Goal: Transaction & Acquisition: Book appointment/travel/reservation

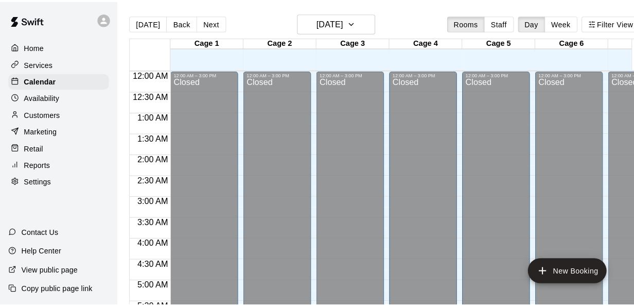
scroll to position [708, 0]
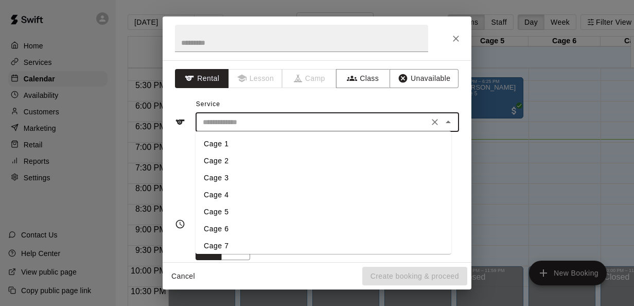
click at [397, 119] on input "text" at bounding box center [312, 122] width 227 height 13
click at [222, 195] on li "Cage 4" at bounding box center [323, 194] width 256 height 17
type input "******"
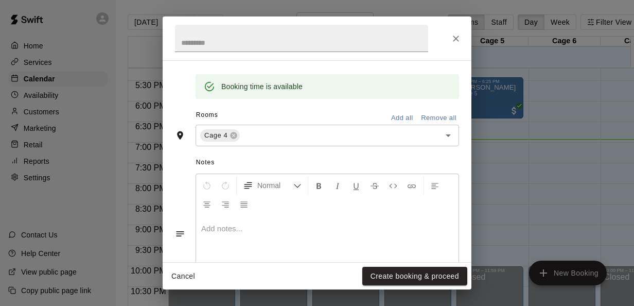
scroll to position [201, 0]
click at [388, 279] on button "Create booking & proceed" at bounding box center [414, 275] width 105 height 19
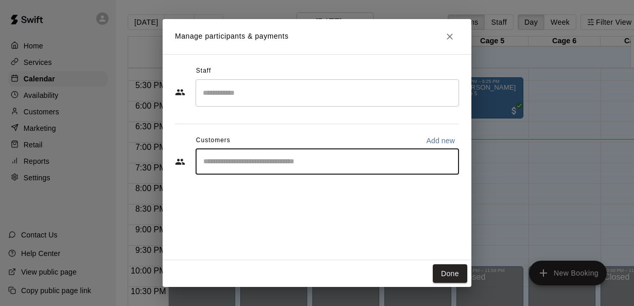
click at [251, 157] on input "Start typing to search customers..." at bounding box center [327, 161] width 254 height 10
type input "***"
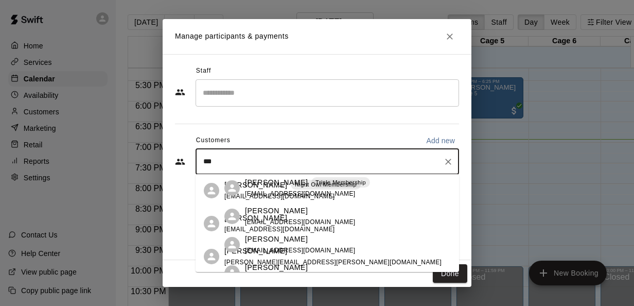
click at [252, 191] on div "[PERSON_NAME] Night Owl Membership [EMAIL_ADDRESS][DOMAIN_NAME]" at bounding box center [292, 190] width 136 height 22
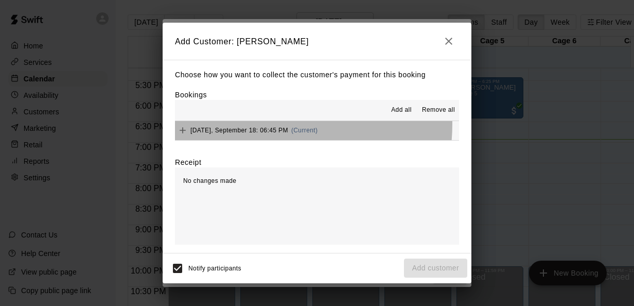
click at [266, 124] on div "[DATE], September 18: 06:45 PM (Current)" at bounding box center [246, 129] width 142 height 15
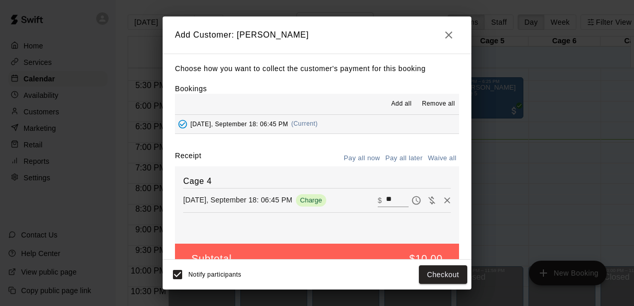
click at [386, 198] on input "**" at bounding box center [397, 199] width 23 height 13
type input "*"
click at [427, 275] on button "Add customer" at bounding box center [435, 274] width 63 height 19
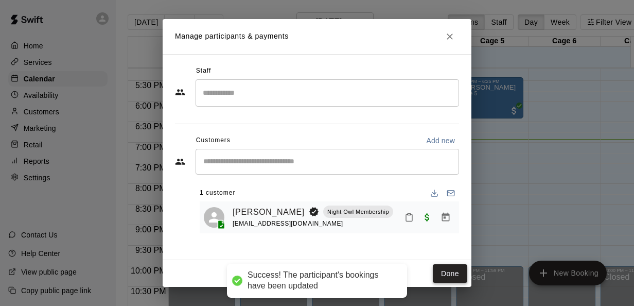
click at [439, 275] on button "Done" at bounding box center [450, 273] width 34 height 19
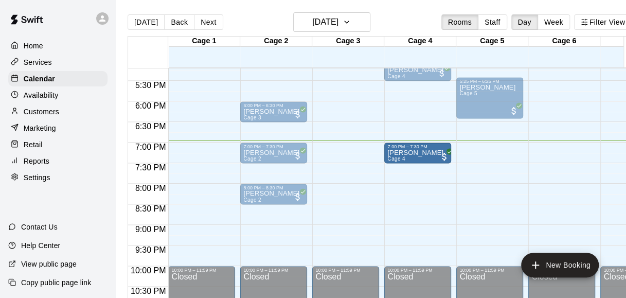
drag, startPoint x: 420, startPoint y: 145, endPoint x: 420, endPoint y: 157, distance: 11.8
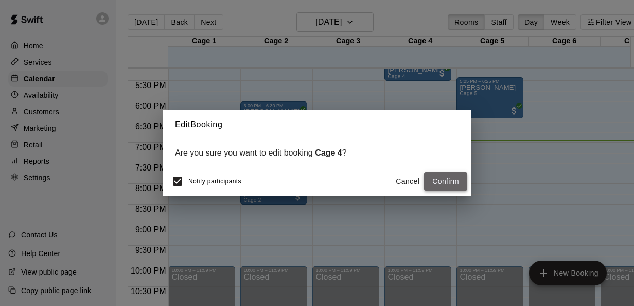
click at [443, 179] on button "Confirm" at bounding box center [445, 181] width 43 height 19
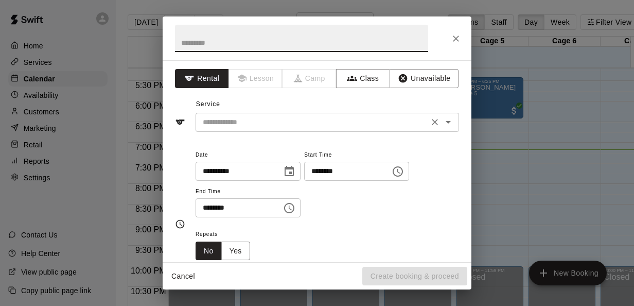
click at [321, 123] on input "text" at bounding box center [312, 122] width 227 height 13
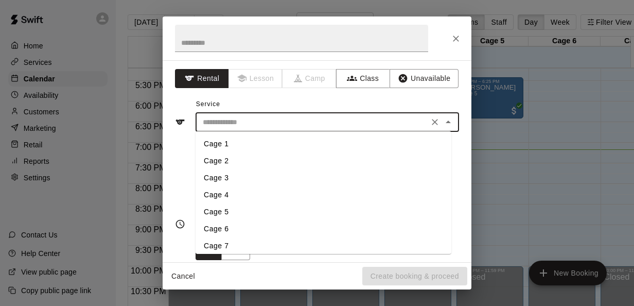
click at [254, 143] on li "Cage 1" at bounding box center [323, 143] width 256 height 17
type input "******"
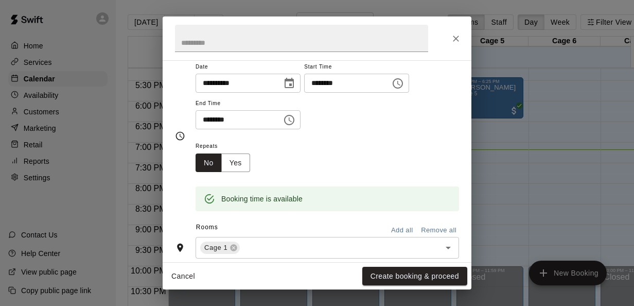
scroll to position [87, 0]
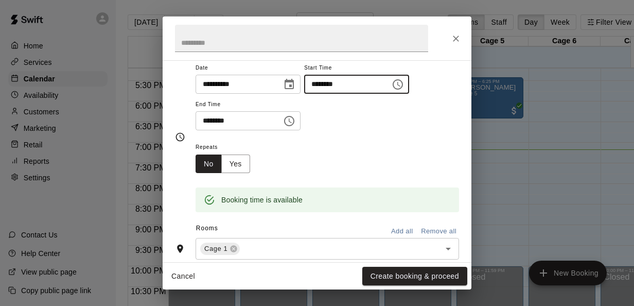
click at [331, 81] on input "********" at bounding box center [343, 84] width 79 height 19
click at [318, 129] on div "**********" at bounding box center [326, 95] width 263 height 69
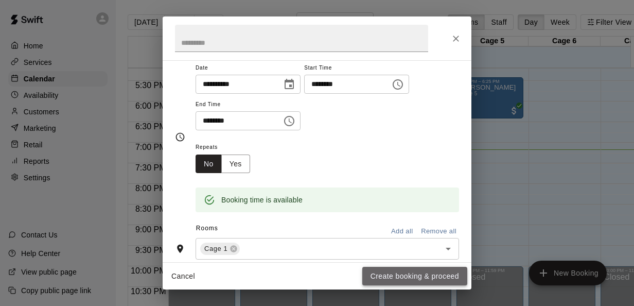
click at [429, 277] on button "Create booking & proceed" at bounding box center [414, 275] width 105 height 19
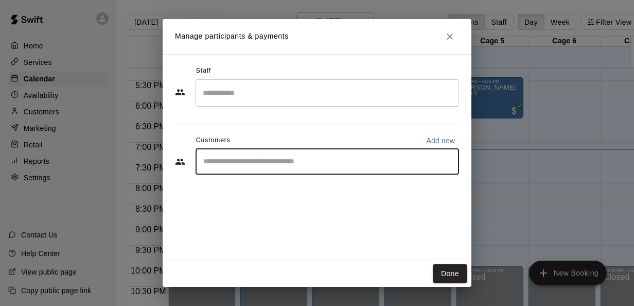
click at [327, 158] on input "Start typing to search customers..." at bounding box center [327, 161] width 254 height 10
type input "*"
type input "****"
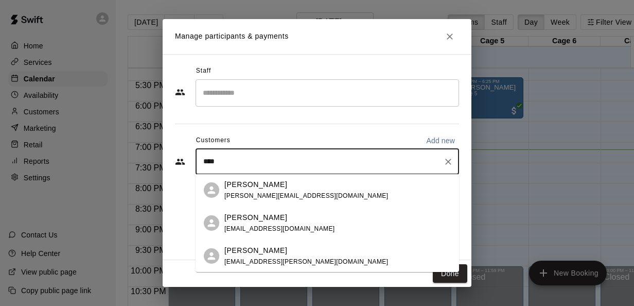
scroll to position [159, 0]
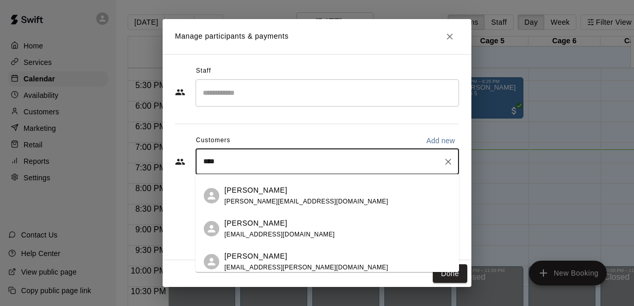
click at [296, 198] on span "[PERSON_NAME][EMAIL_ADDRESS][DOMAIN_NAME]" at bounding box center [306, 201] width 164 height 7
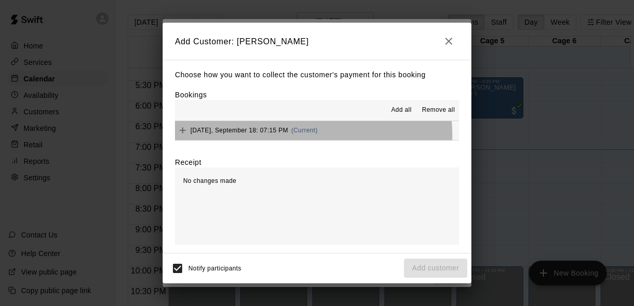
click at [302, 135] on div "[DATE], September 18: 07:15 PM (Current)" at bounding box center [246, 129] width 142 height 15
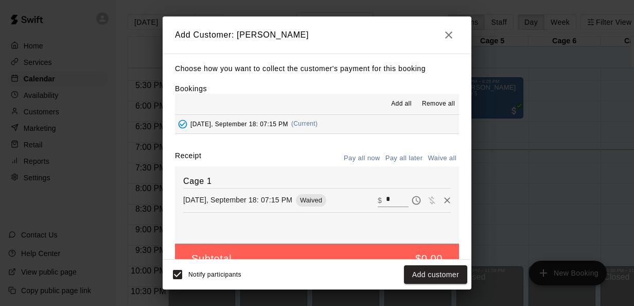
scroll to position [24, 0]
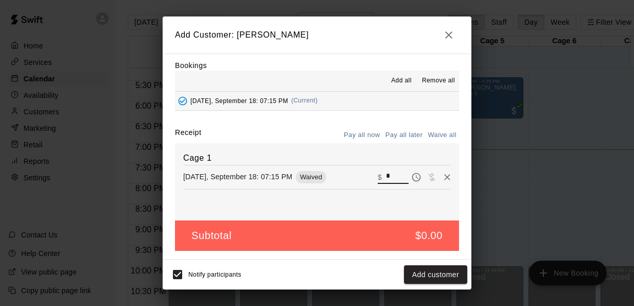
click at [386, 175] on input "*" at bounding box center [397, 176] width 23 height 13
type input "**"
click at [442, 277] on button "Checkout" at bounding box center [443, 274] width 48 height 19
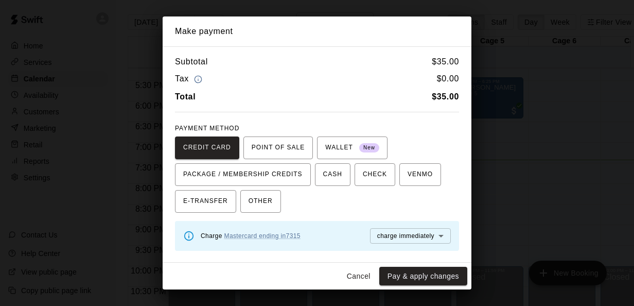
click at [408, 229] on body "Home Services Calendar Availability Customers Marketing Retail Reports Settings…" at bounding box center [317, 161] width 634 height 322
click at [390, 207] on div at bounding box center [317, 153] width 634 height 306
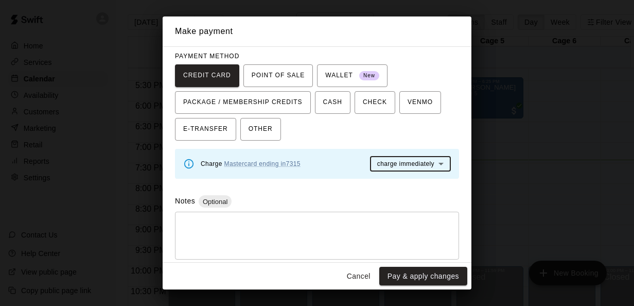
scroll to position [0, 0]
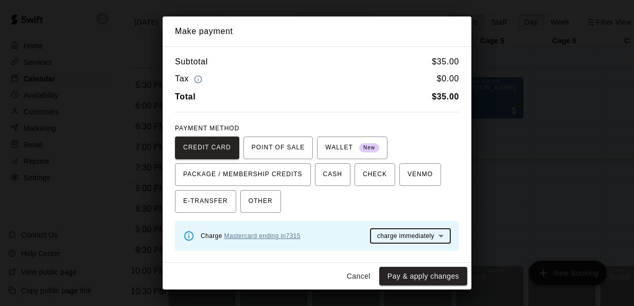
click at [285, 233] on link "Mastercard ending in 7315" at bounding box center [262, 235] width 76 height 7
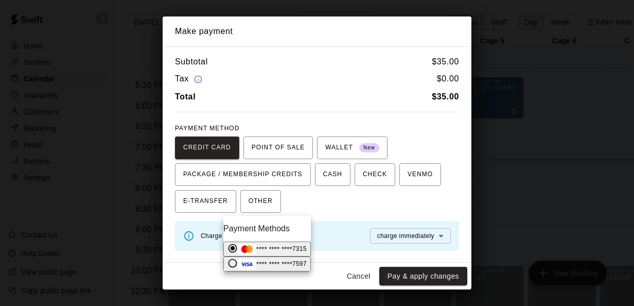
click at [302, 255] on div "**** **** **** 7315" at bounding box center [266, 249] width 79 height 12
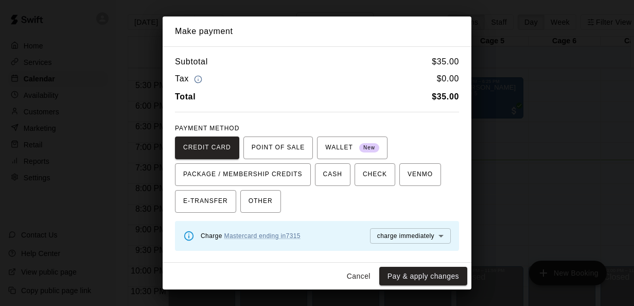
click at [409, 231] on body "Home Services Calendar Availability Customers Marketing Retail Reports Settings…" at bounding box center [317, 161] width 634 height 322
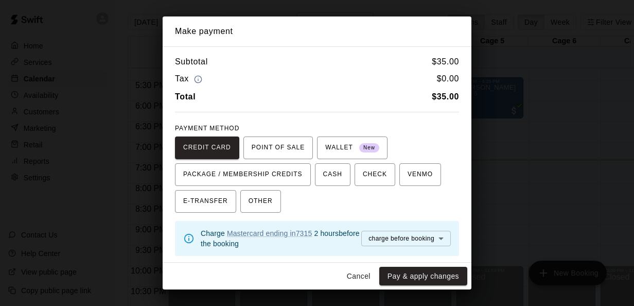
click at [374, 236] on body "Home Services Calendar Availability Customers Marketing Retail Reports Settings…" at bounding box center [317, 161] width 634 height 322
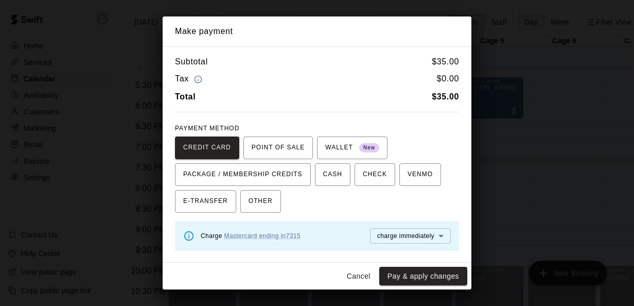
scroll to position [77, 0]
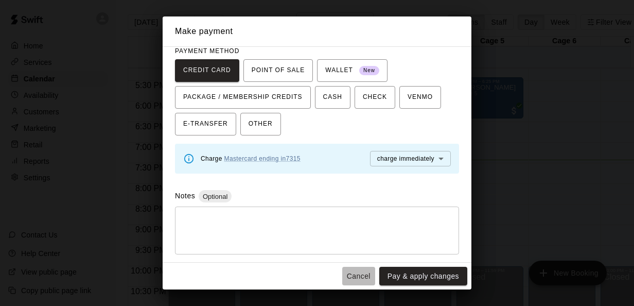
click at [359, 277] on button "Cancel" at bounding box center [358, 275] width 33 height 19
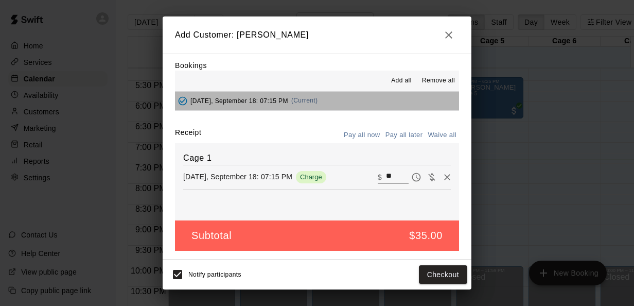
click at [391, 95] on button "[DATE], September 18: 07:15 PM (Current)" at bounding box center [317, 101] width 284 height 19
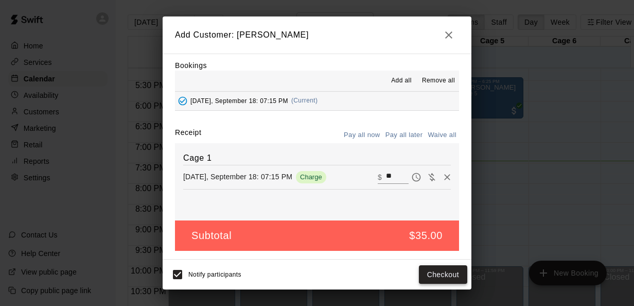
click at [437, 268] on button "Checkout" at bounding box center [443, 274] width 48 height 19
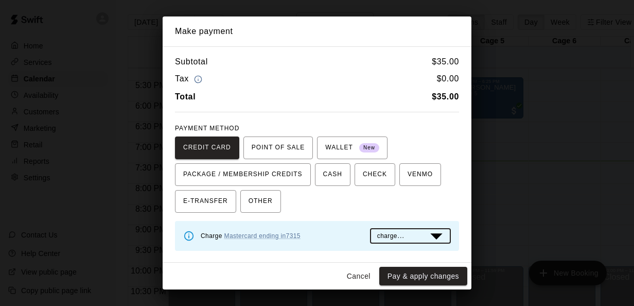
click at [387, 237] on body "Home Services Calendar Availability Customers Marketing Retail Reports Settings…" at bounding box center [317, 176] width 634 height 352
click at [486, 38] on div "Make payment Subtotal $ 35.00 Tax $ 0.00 Total $ 35.00 PAYMENT METHOD CREDIT CA…" at bounding box center [317, 153] width 634 height 306
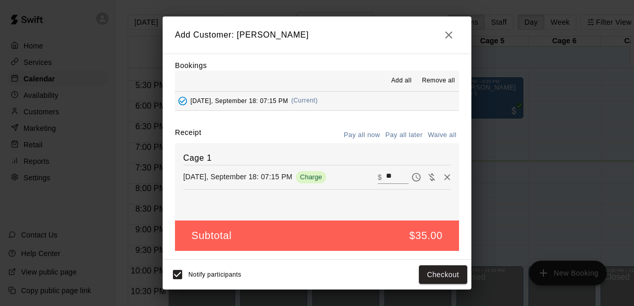
click at [321, 176] on span "Charge" at bounding box center [311, 177] width 30 height 8
click at [363, 137] on button "Pay all now" at bounding box center [362, 135] width 42 height 16
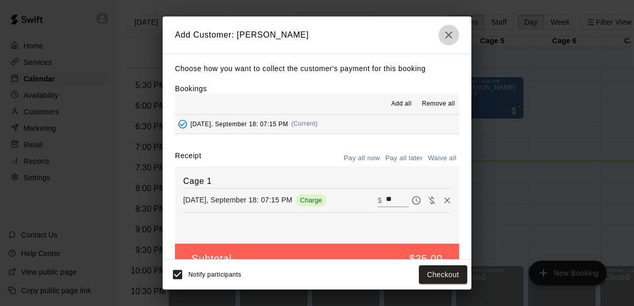
click at [444, 33] on icon "button" at bounding box center [448, 35] width 12 height 12
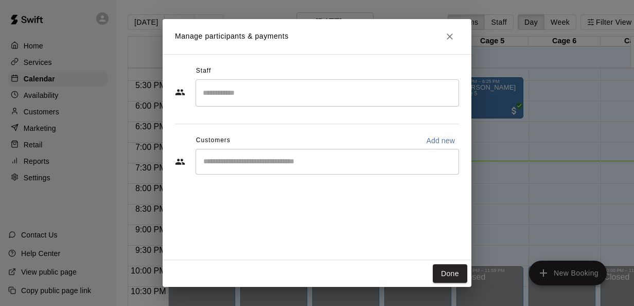
click at [267, 169] on div "​" at bounding box center [326, 162] width 263 height 26
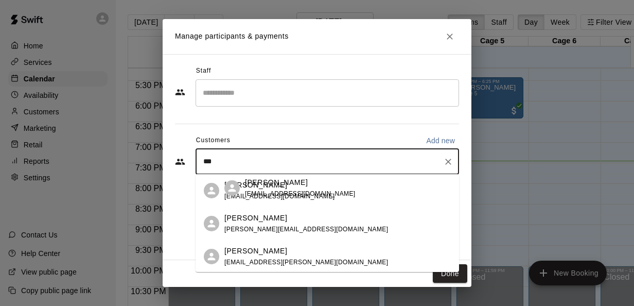
type input "****"
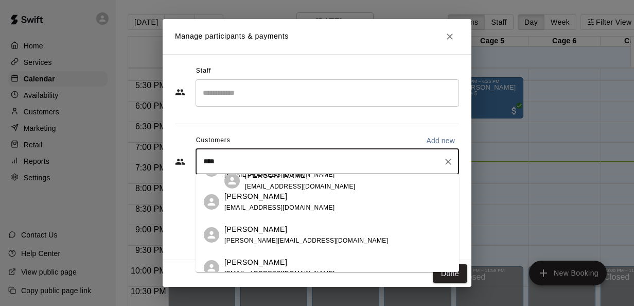
scroll to position [131, 0]
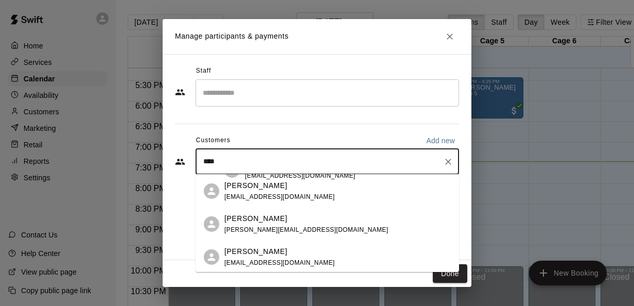
click at [288, 225] on div "[PERSON_NAME] [PERSON_NAME][EMAIL_ADDRESS][DOMAIN_NAME]" at bounding box center [306, 224] width 164 height 22
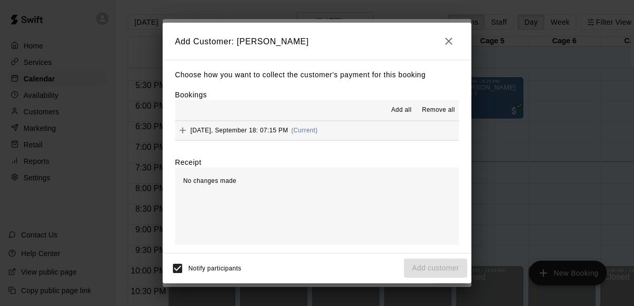
click at [258, 128] on span "[DATE], September 18: 07:15 PM" at bounding box center [239, 130] width 98 height 7
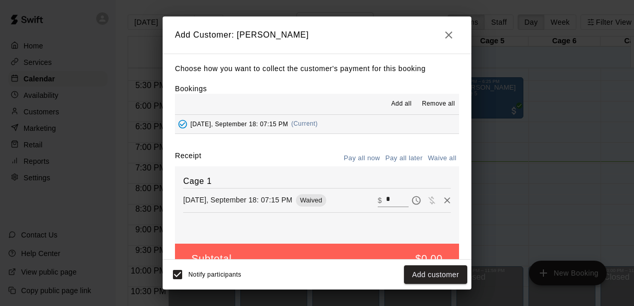
scroll to position [24, 0]
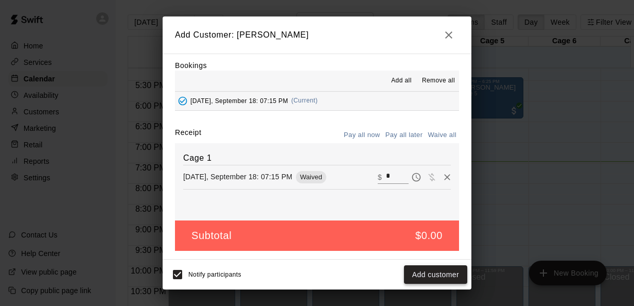
click at [423, 279] on button "Add customer" at bounding box center [435, 274] width 63 height 19
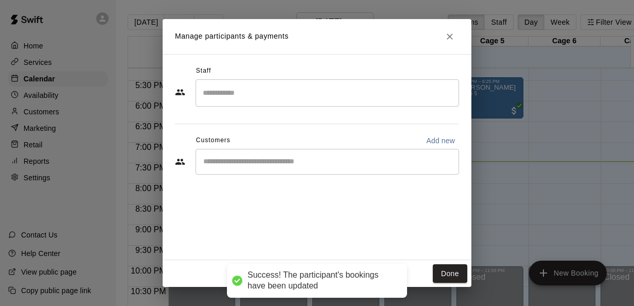
scroll to position [0, 0]
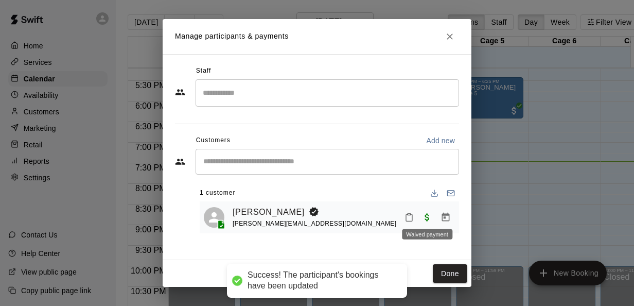
click at [427, 218] on span "Waived payment" at bounding box center [427, 216] width 19 height 9
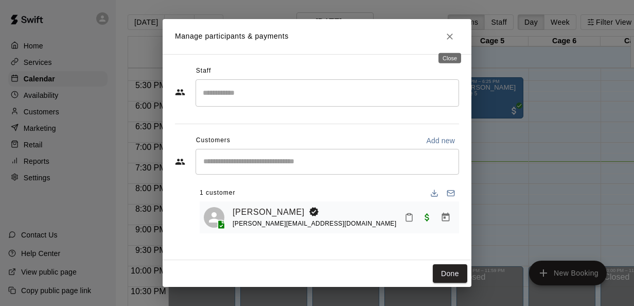
click at [449, 36] on icon "Close" at bounding box center [449, 36] width 6 height 6
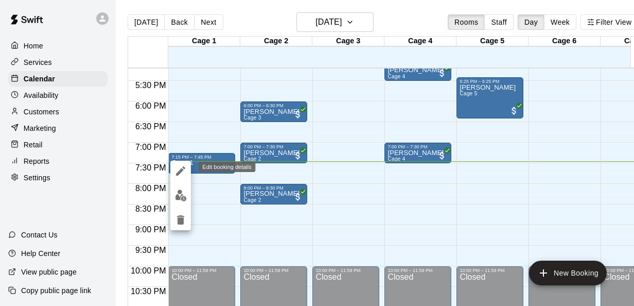
click at [178, 173] on icon "edit" at bounding box center [180, 170] width 9 height 9
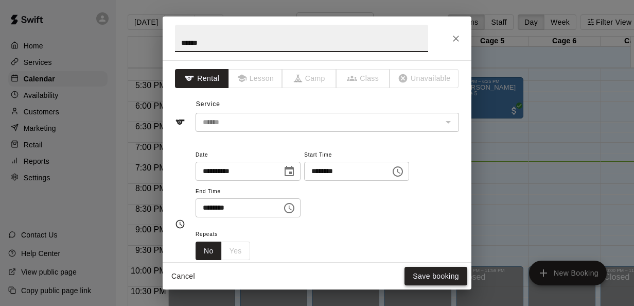
click at [427, 272] on button "Save booking" at bounding box center [435, 275] width 63 height 19
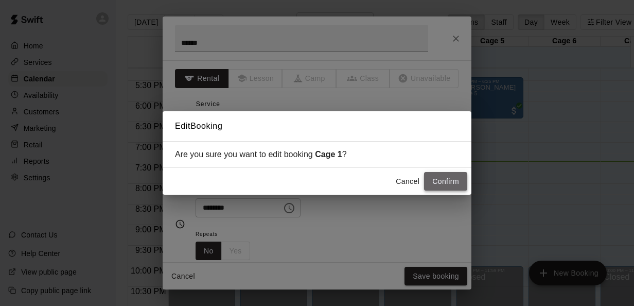
click at [447, 183] on button "Confirm" at bounding box center [445, 181] width 43 height 19
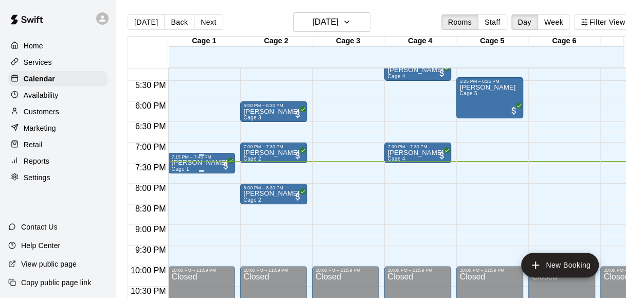
drag, startPoint x: 193, startPoint y: 169, endPoint x: 187, endPoint y: 161, distance: 9.6
click at [187, 163] on p "[PERSON_NAME]" at bounding box center [199, 163] width 56 height 0
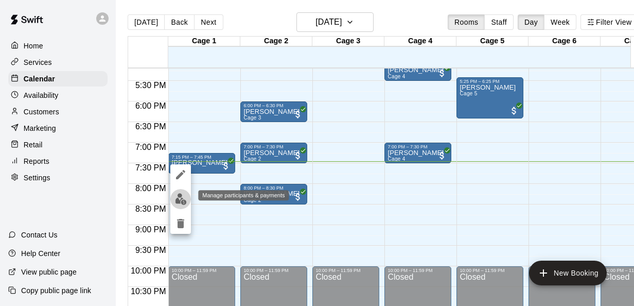
click at [179, 203] on img "edit" at bounding box center [181, 199] width 12 height 12
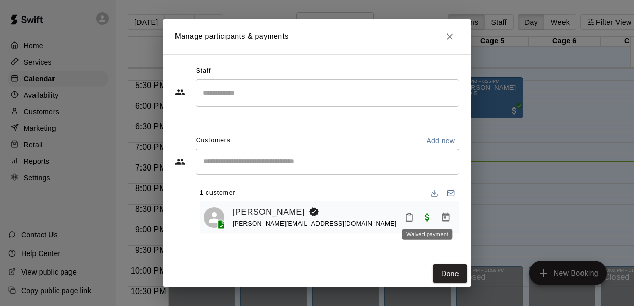
click at [430, 219] on span "Waived payment" at bounding box center [427, 216] width 19 height 9
click at [427, 218] on span "Waived payment" at bounding box center [427, 216] width 19 height 9
click at [450, 33] on icon "Close" at bounding box center [449, 36] width 10 height 10
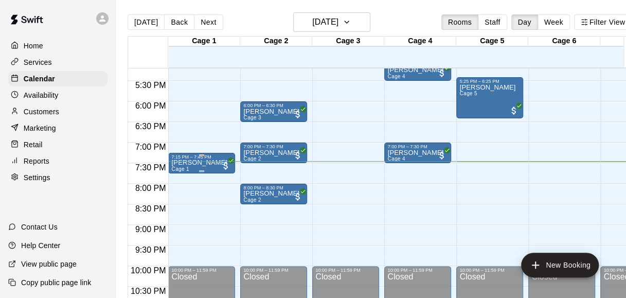
click at [201, 163] on p "[PERSON_NAME]" at bounding box center [199, 163] width 56 height 0
click at [201, 167] on div at bounding box center [313, 149] width 626 height 298
click at [28, 123] on div "Marketing" at bounding box center [57, 127] width 99 height 15
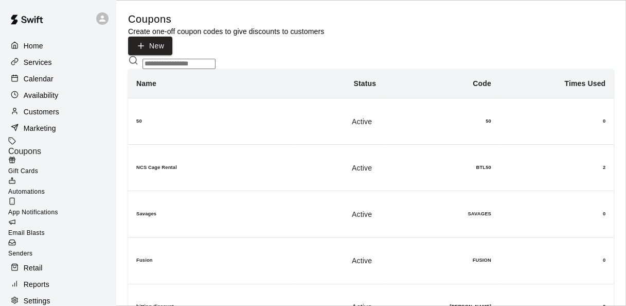
click at [32, 114] on p "Customers" at bounding box center [41, 111] width 35 height 10
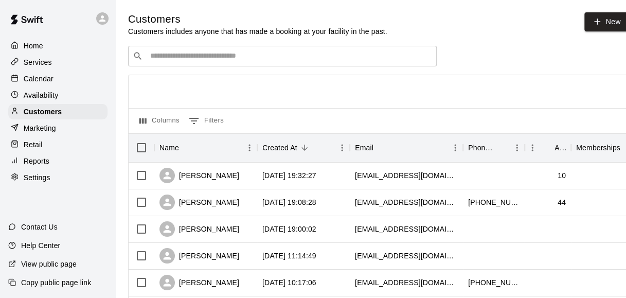
click at [215, 63] on div "​ ​" at bounding box center [282, 56] width 309 height 21
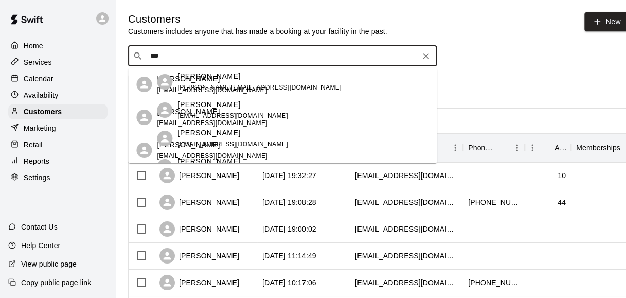
type input "****"
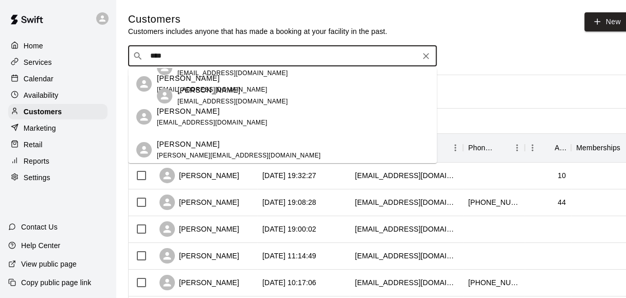
scroll to position [152, 0]
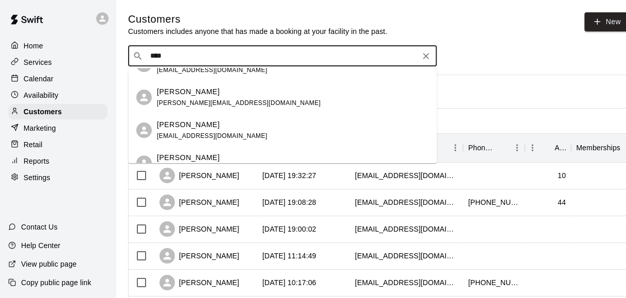
click at [225, 92] on div "[PERSON_NAME]" at bounding box center [239, 91] width 164 height 11
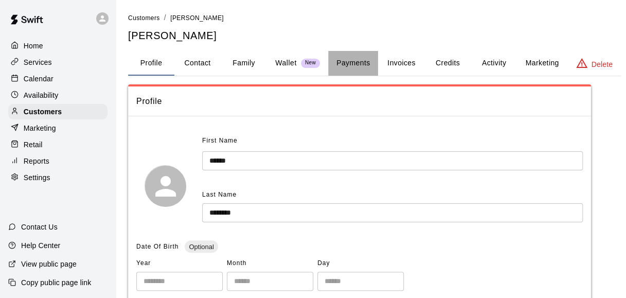
click at [361, 51] on button "Payments" at bounding box center [353, 63] width 50 height 25
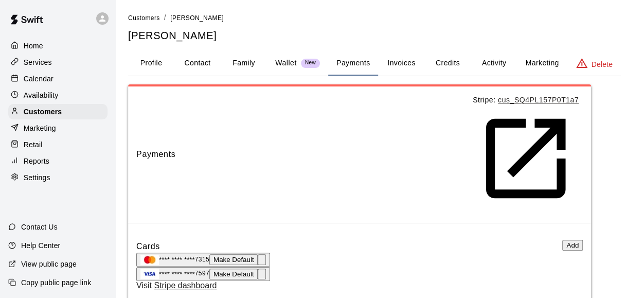
drag, startPoint x: 320, startPoint y: 221, endPoint x: 388, endPoint y: 272, distance: 84.6
click at [254, 270] on span "Make Default" at bounding box center [233, 274] width 41 height 8
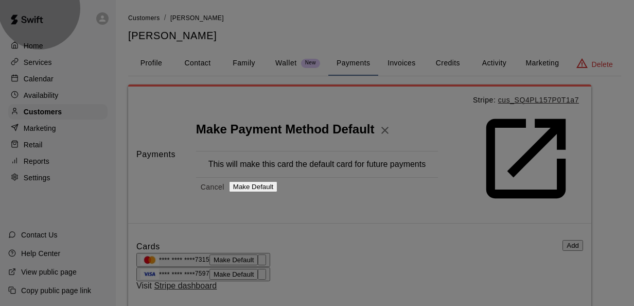
click at [278, 184] on button "Make Default" at bounding box center [253, 186] width 49 height 11
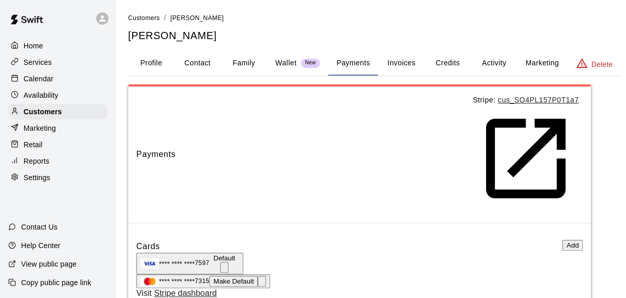
click at [46, 82] on p "Calendar" at bounding box center [39, 79] width 30 height 10
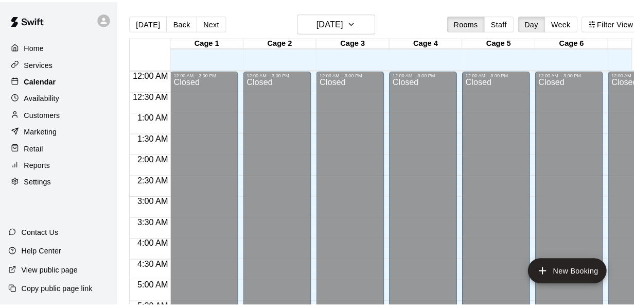
scroll to position [708, 0]
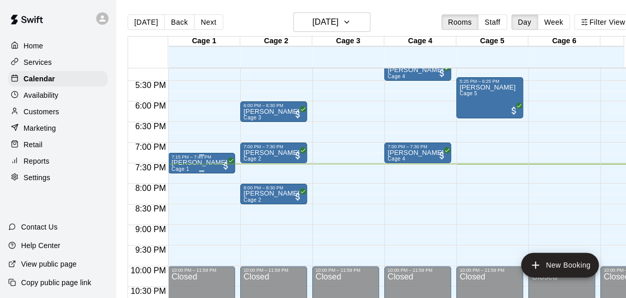
click at [204, 163] on p "[PERSON_NAME]" at bounding box center [199, 163] width 56 height 0
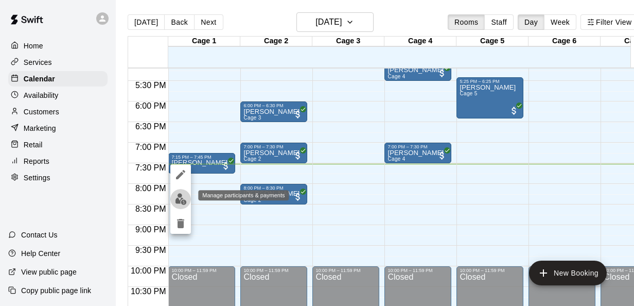
click at [180, 196] on img "edit" at bounding box center [181, 199] width 12 height 12
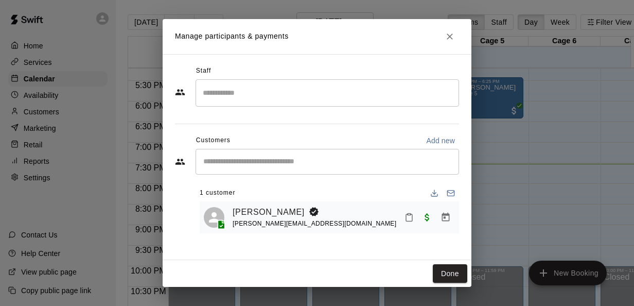
click at [309, 172] on div "​" at bounding box center [326, 162] width 263 height 26
click at [450, 33] on icon "Close" at bounding box center [449, 36] width 10 height 10
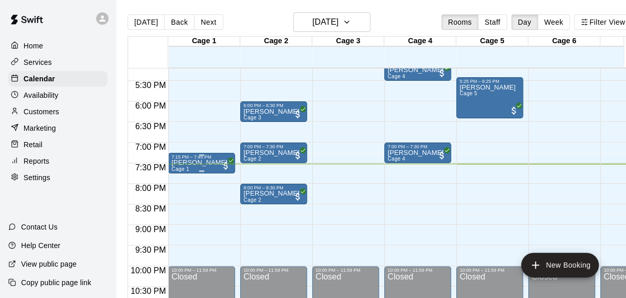
click at [206, 163] on p "[PERSON_NAME]" at bounding box center [199, 163] width 56 height 0
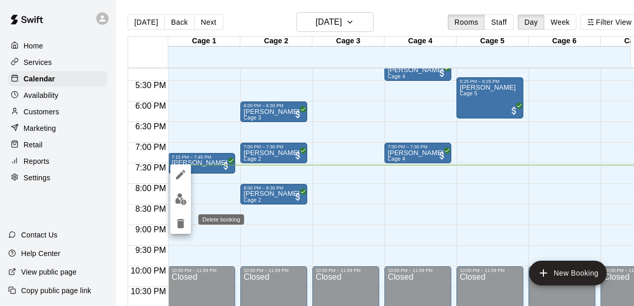
click at [178, 223] on icon "delete" at bounding box center [180, 223] width 7 height 9
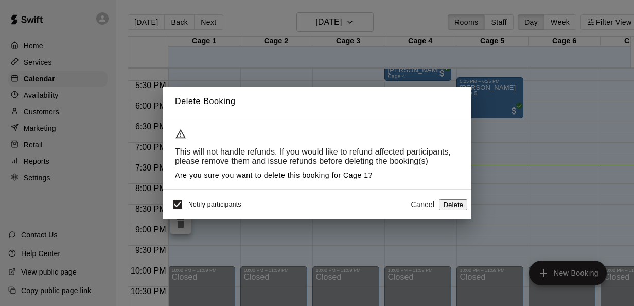
click at [447, 205] on button "Delete" at bounding box center [453, 204] width 28 height 11
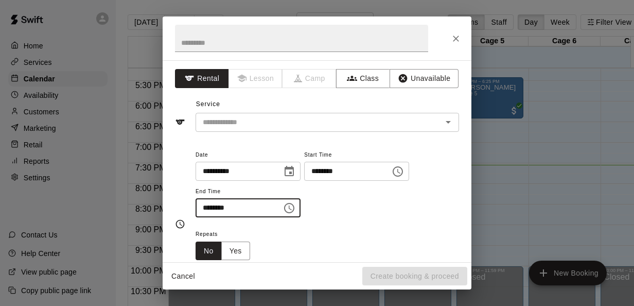
click at [208, 207] on input "********" at bounding box center [234, 207] width 79 height 19
type input "********"
click at [325, 120] on input "text" at bounding box center [312, 122] width 227 height 13
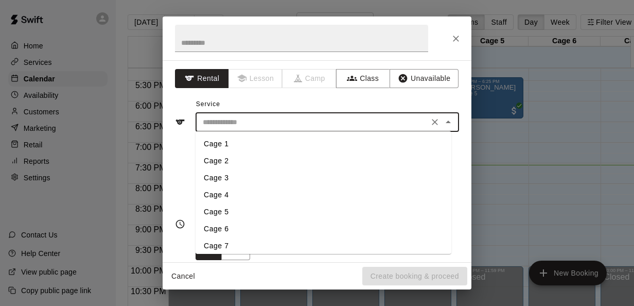
click at [245, 143] on li "Cage 1" at bounding box center [323, 143] width 256 height 17
type input "******"
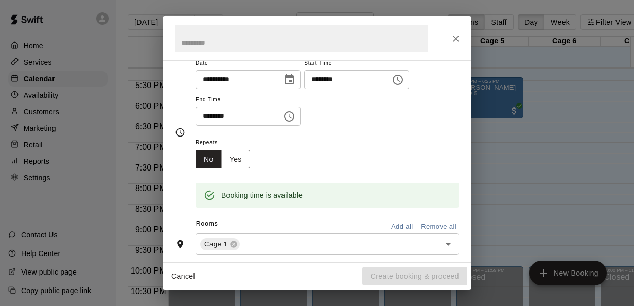
scroll to position [100, 0]
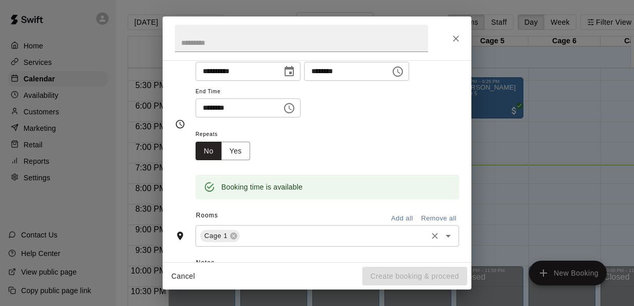
click at [253, 240] on input "text" at bounding box center [333, 235] width 184 height 13
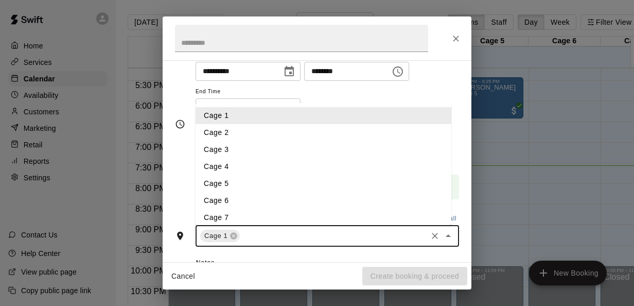
click at [267, 115] on li "Cage 1" at bounding box center [323, 115] width 256 height 17
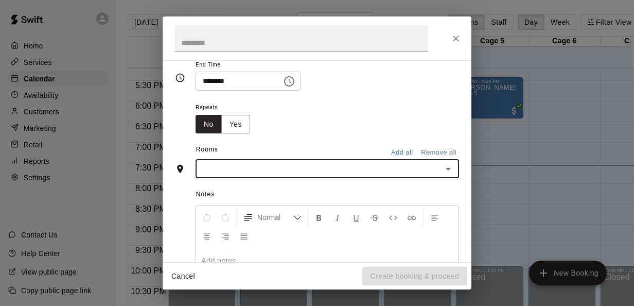
scroll to position [126, 0]
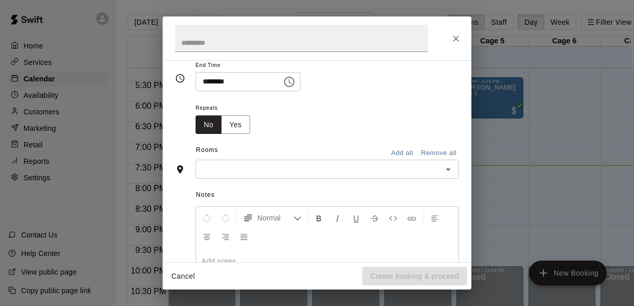
click at [319, 156] on div "Rooms Add all Remove all" at bounding box center [317, 150] width 284 height 17
click at [313, 168] on input "text" at bounding box center [319, 169] width 240 height 13
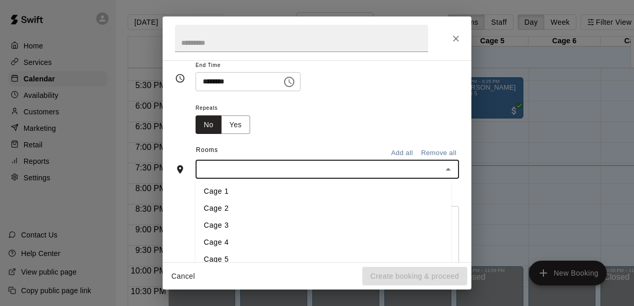
click at [247, 189] on li "Cage 1" at bounding box center [323, 191] width 256 height 17
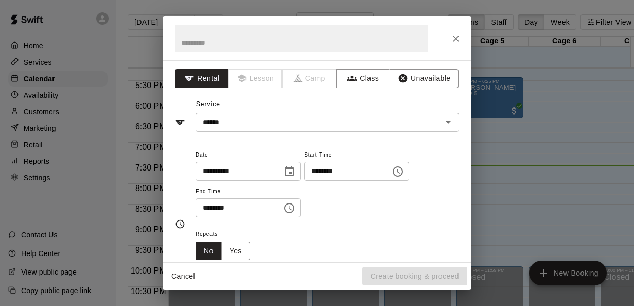
scroll to position [249, 0]
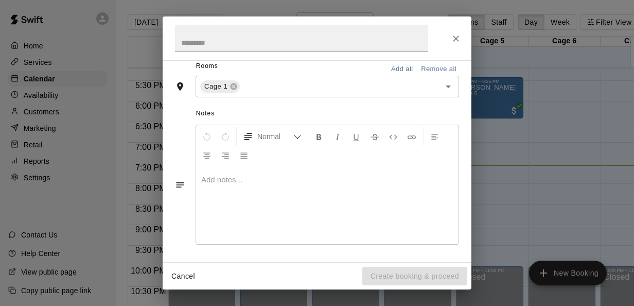
click at [361, 171] on div at bounding box center [327, 205] width 262 height 77
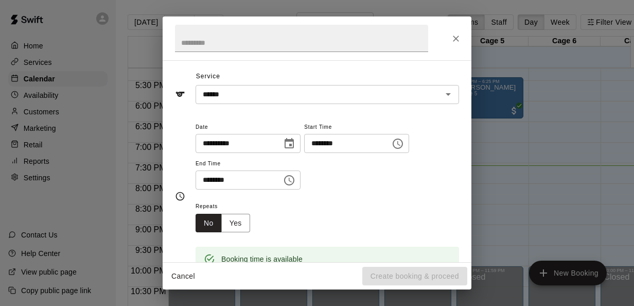
scroll to position [0, 0]
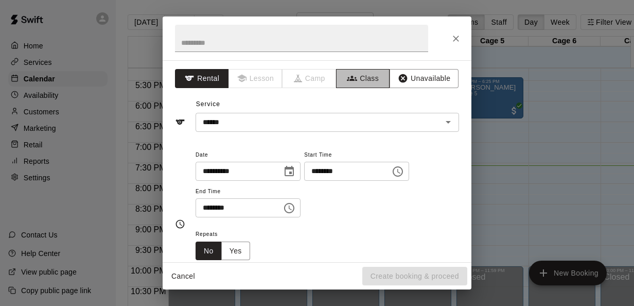
click at [364, 79] on button "Class" at bounding box center [363, 78] width 54 height 19
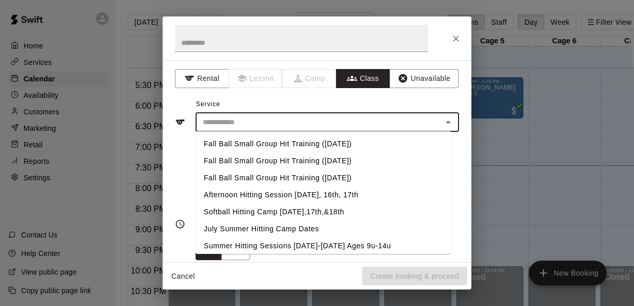
click at [254, 121] on input "text" at bounding box center [319, 122] width 240 height 13
click at [203, 73] on button "Rental" at bounding box center [202, 78] width 54 height 19
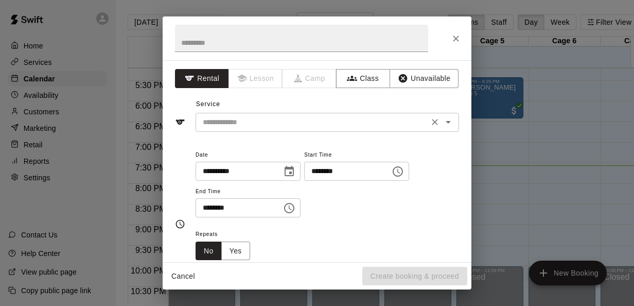
click at [319, 122] on input "text" at bounding box center [312, 122] width 227 height 13
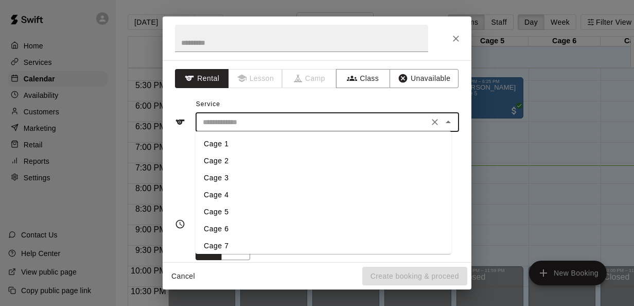
click at [282, 141] on li "Cage 1" at bounding box center [323, 143] width 256 height 17
type input "******"
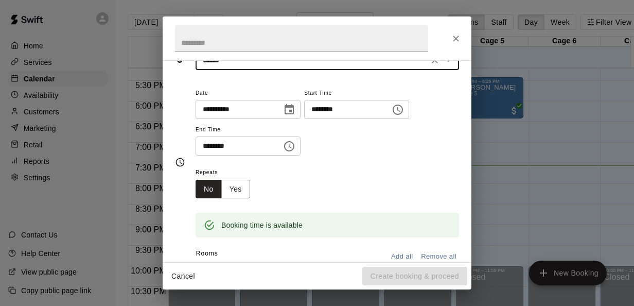
scroll to position [61, 0]
click at [207, 145] on input "********" at bounding box center [234, 146] width 79 height 19
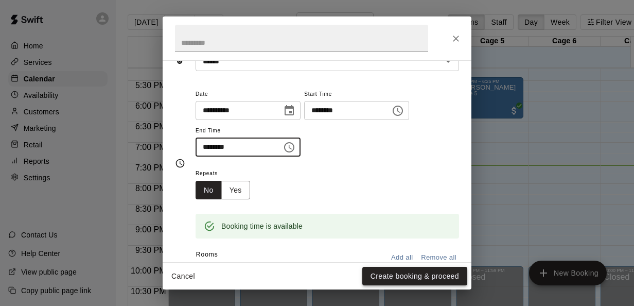
type input "********"
click at [403, 272] on button "Create booking & proceed" at bounding box center [414, 275] width 105 height 19
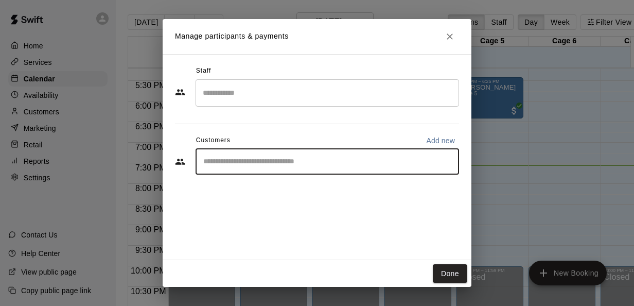
click at [230, 159] on input "Start typing to search customers..." at bounding box center [327, 161] width 254 height 10
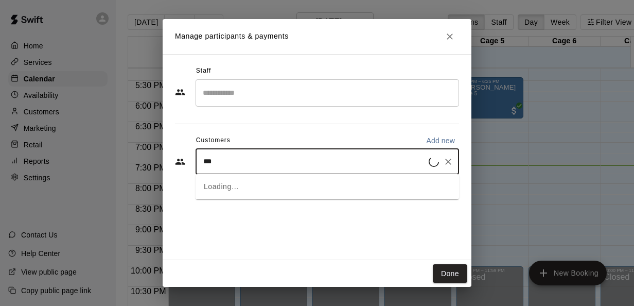
type input "****"
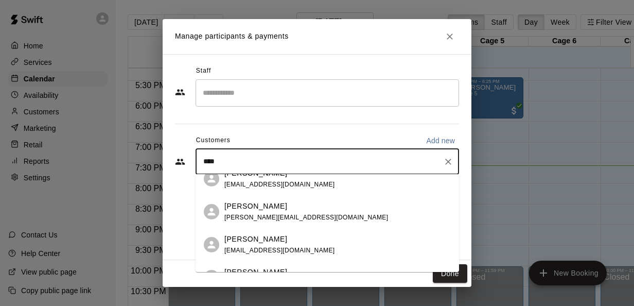
scroll to position [143, 0]
click at [295, 216] on span "[PERSON_NAME][EMAIL_ADDRESS][DOMAIN_NAME]" at bounding box center [306, 217] width 164 height 7
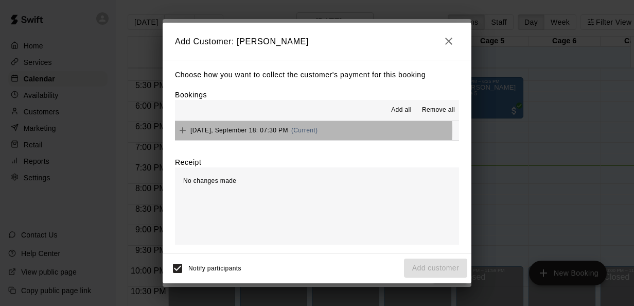
click at [296, 131] on span "(Current)" at bounding box center [304, 130] width 27 height 7
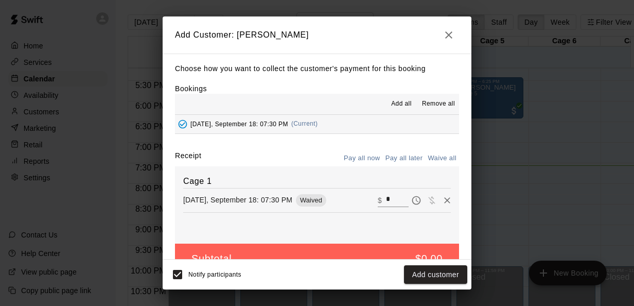
click at [386, 204] on input "*" at bounding box center [397, 199] width 23 height 13
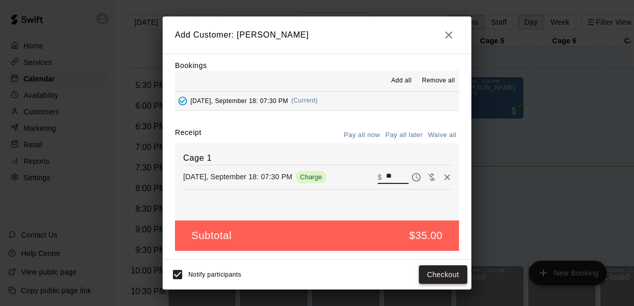
type input "**"
click at [441, 272] on button "Checkout" at bounding box center [443, 274] width 48 height 19
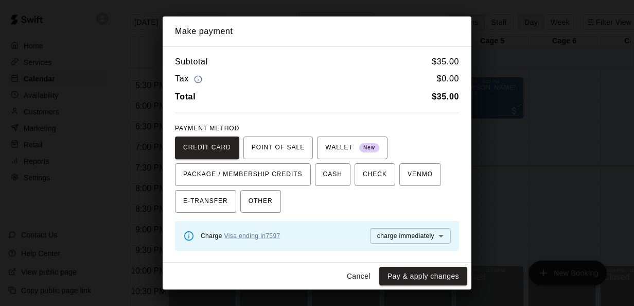
scroll to position [77, 0]
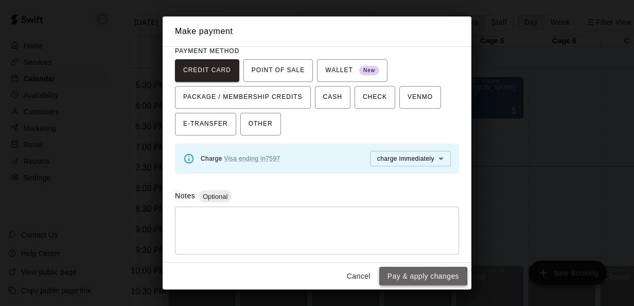
click at [408, 276] on button "Pay & apply changes" at bounding box center [423, 275] width 88 height 19
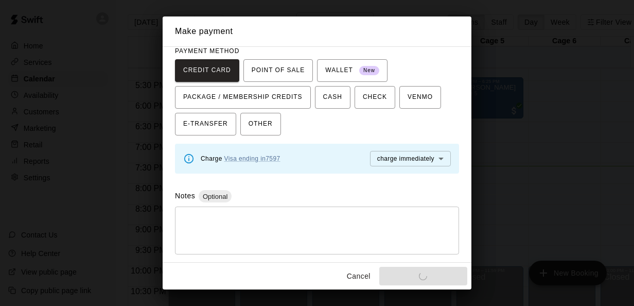
scroll to position [0, 0]
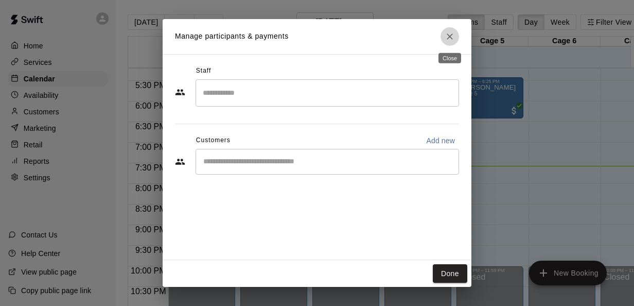
click at [450, 39] on icon "Close" at bounding box center [449, 36] width 10 height 10
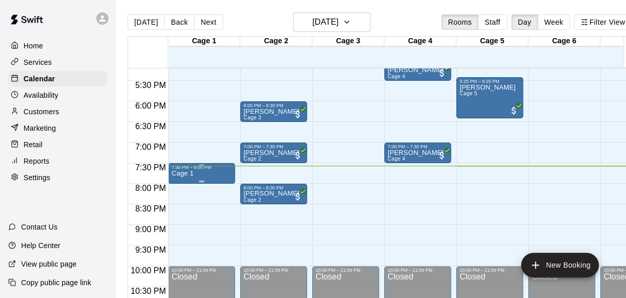
click at [191, 173] on p "Cage 1" at bounding box center [182, 173] width 22 height 0
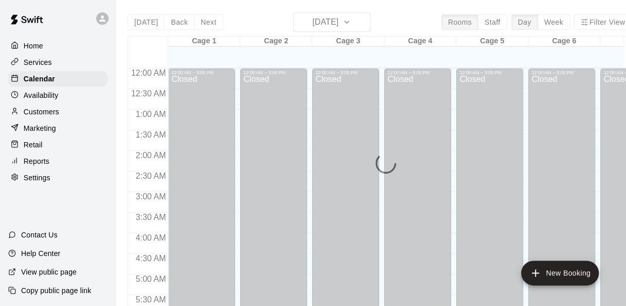
scroll to position [708, 0]
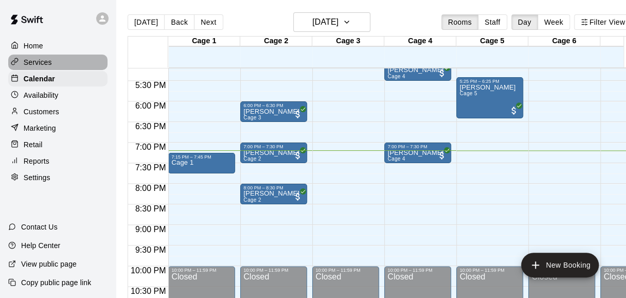
click at [59, 66] on div "Services" at bounding box center [57, 62] width 99 height 15
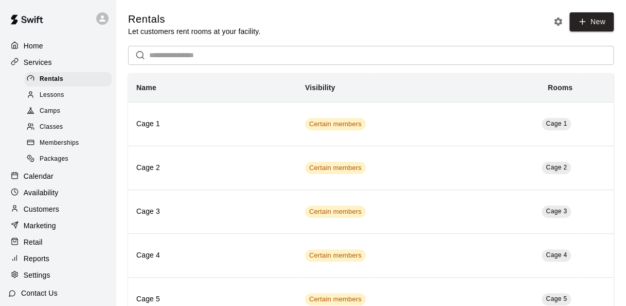
click at [58, 145] on span "Memberships" at bounding box center [59, 143] width 39 height 10
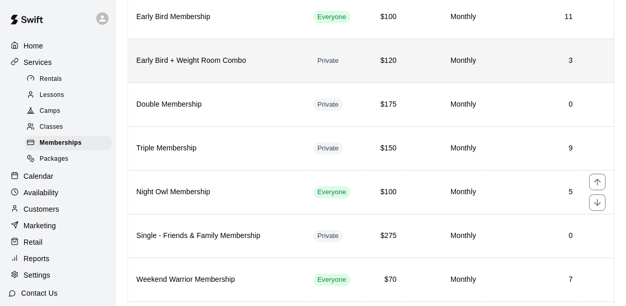
scroll to position [196, 0]
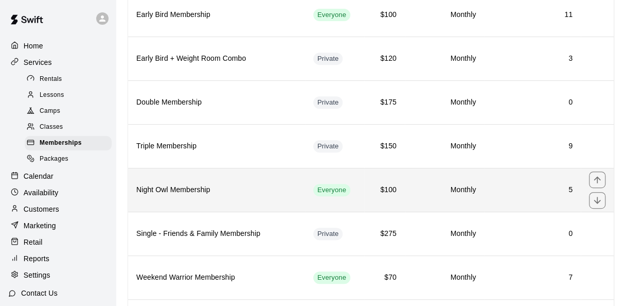
click at [218, 178] on th "Night Owl Membership" at bounding box center [216, 190] width 177 height 44
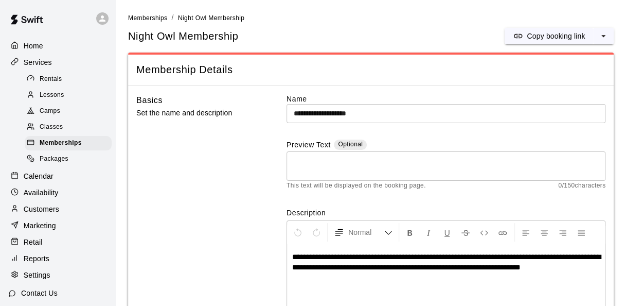
click at [294, 56] on div "Membership Details" at bounding box center [371, 70] width 486 height 30
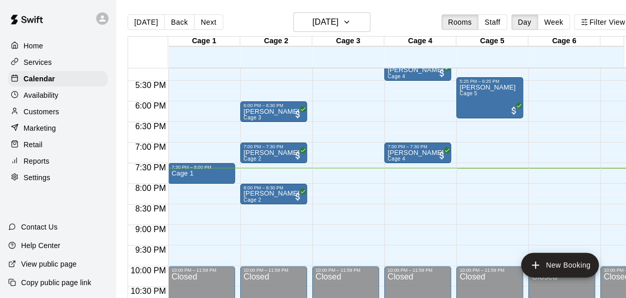
scroll to position [746, 0]
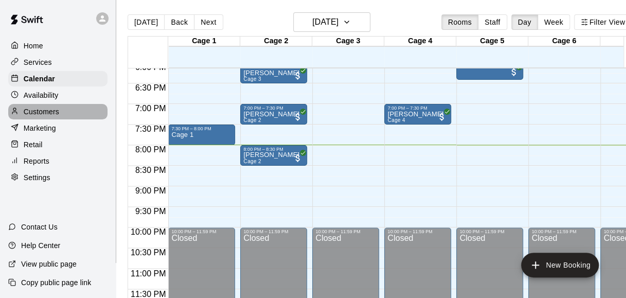
click at [33, 116] on p "Customers" at bounding box center [41, 111] width 35 height 10
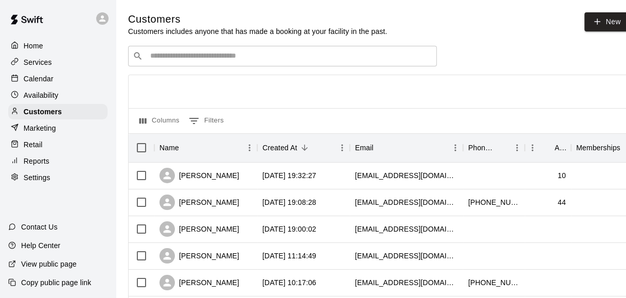
click at [280, 64] on div "​ ​" at bounding box center [282, 56] width 309 height 21
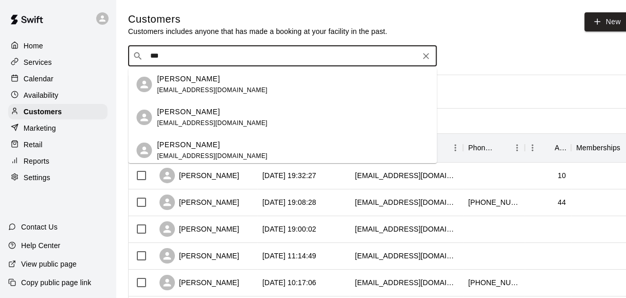
type input "****"
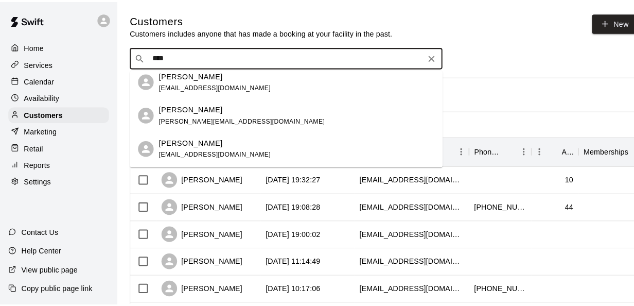
scroll to position [139, 0]
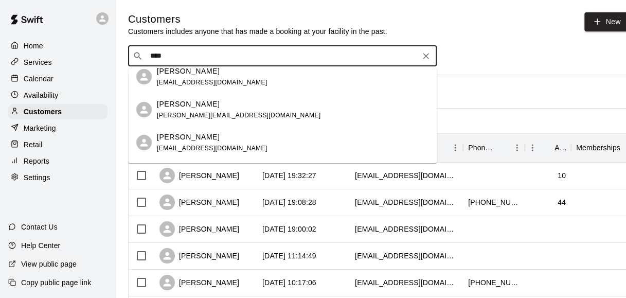
click at [222, 110] on div "[PERSON_NAME] [PERSON_NAME][EMAIL_ADDRESS][DOMAIN_NAME]" at bounding box center [239, 110] width 164 height 22
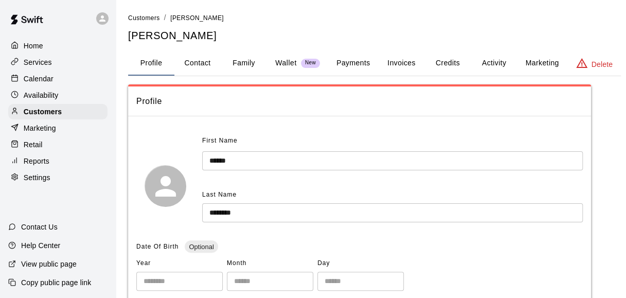
click at [348, 62] on button "Payments" at bounding box center [353, 63] width 50 height 25
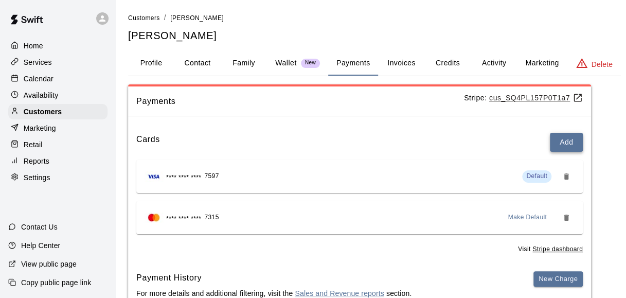
click at [568, 149] on button "Add" at bounding box center [566, 142] width 33 height 19
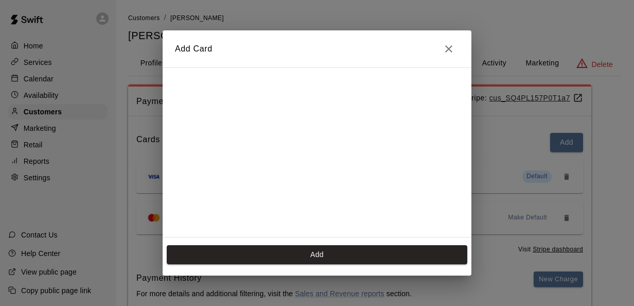
scroll to position [142, 0]
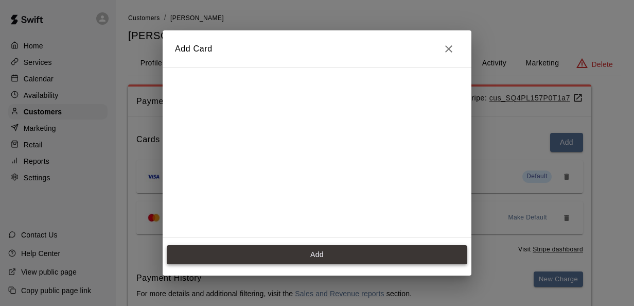
click at [306, 252] on button "Add" at bounding box center [317, 254] width 300 height 19
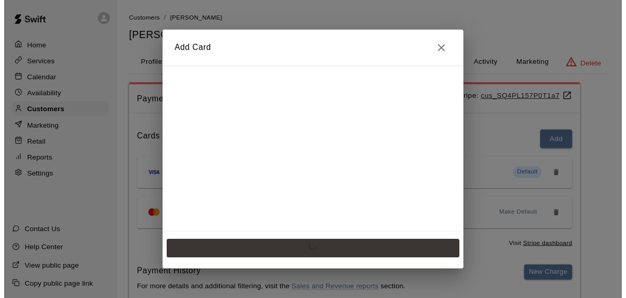
scroll to position [0, 0]
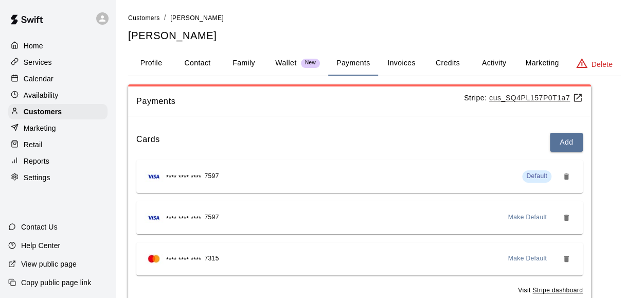
click at [152, 69] on button "Profile" at bounding box center [151, 63] width 46 height 25
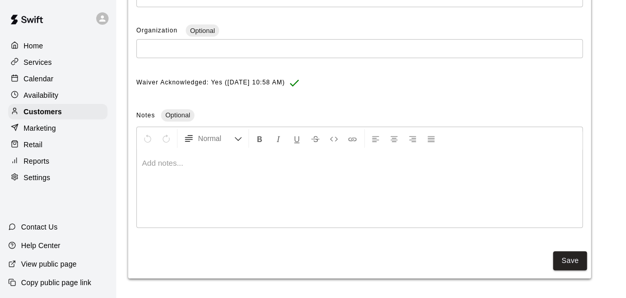
scroll to position [387, 7]
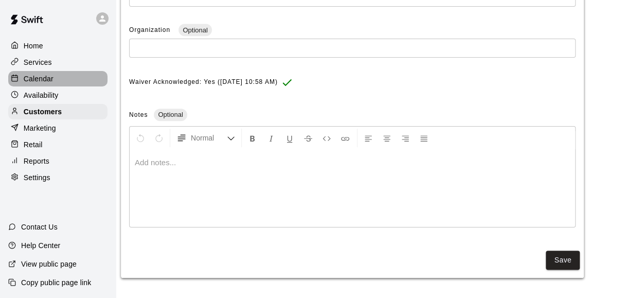
click at [52, 84] on p "Calendar" at bounding box center [39, 79] width 30 height 10
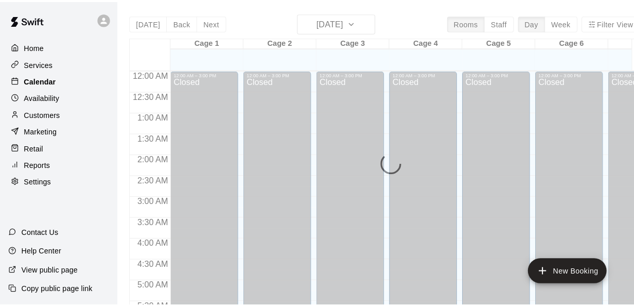
scroll to position [708, 0]
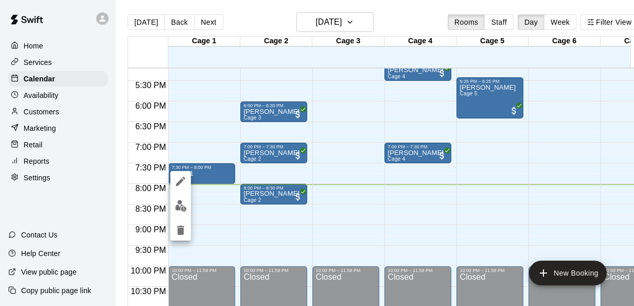
click at [179, 205] on img "edit" at bounding box center [181, 206] width 12 height 12
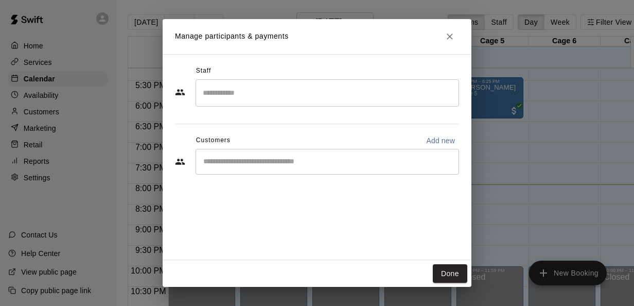
click at [295, 157] on input "Start typing to search customers..." at bounding box center [327, 161] width 254 height 10
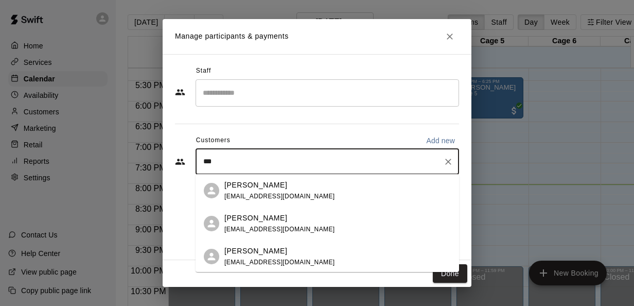
type input "****"
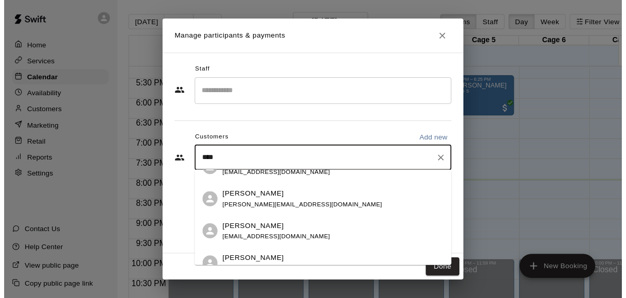
scroll to position [153, 0]
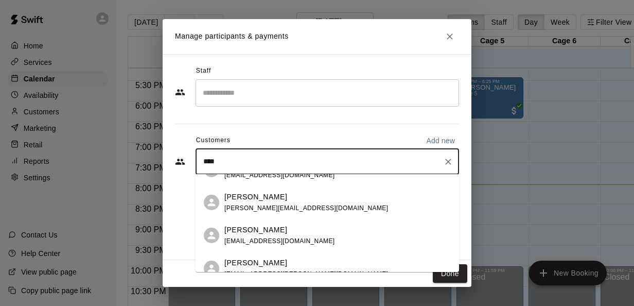
click at [280, 206] on span "[PERSON_NAME][EMAIL_ADDRESS][DOMAIN_NAME]" at bounding box center [306, 207] width 164 height 7
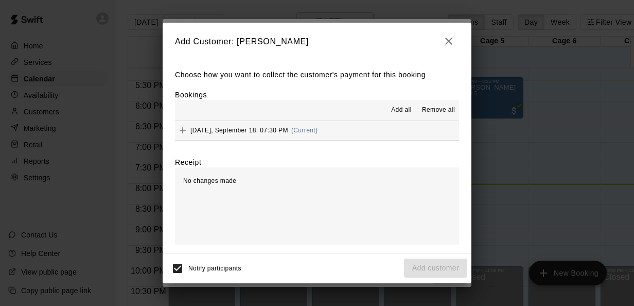
click at [279, 130] on span "[DATE], September 18: 07:30 PM" at bounding box center [239, 130] width 98 height 7
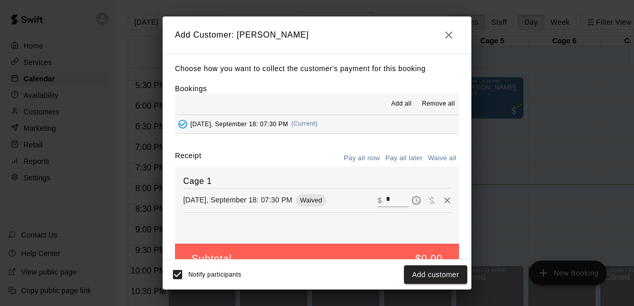
click at [386, 195] on input "*" at bounding box center [397, 199] width 23 height 13
type input "**"
click at [347, 229] on div "Cage 1 Thursday, September 18: 07:30 PM Charge ​ $ **" at bounding box center [317, 204] width 284 height 77
click at [434, 278] on button "Checkout" at bounding box center [443, 274] width 48 height 19
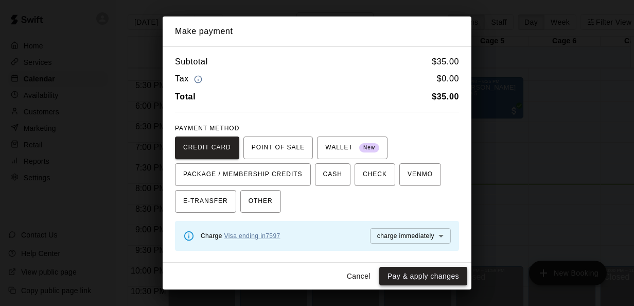
click at [419, 278] on button "Pay & apply changes" at bounding box center [423, 275] width 88 height 19
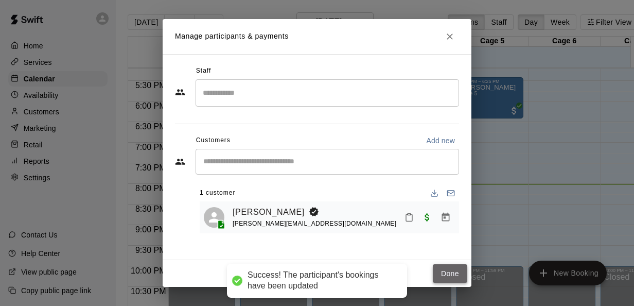
click at [452, 269] on button "Done" at bounding box center [450, 273] width 34 height 19
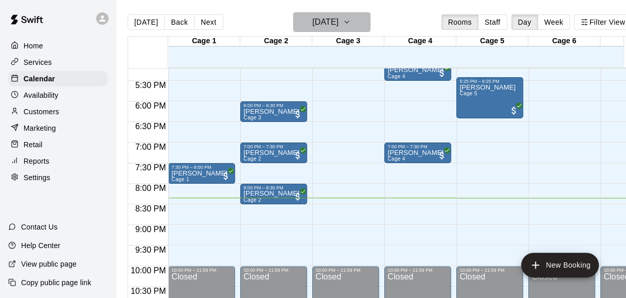
click at [325, 19] on h6 "[DATE]" at bounding box center [325, 22] width 26 height 14
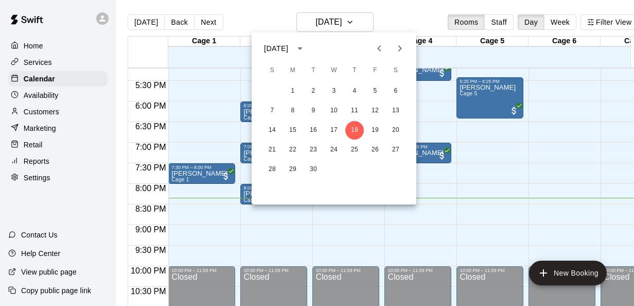
click at [352, 19] on div at bounding box center [317, 153] width 634 height 306
